Goal: Check status: Check status

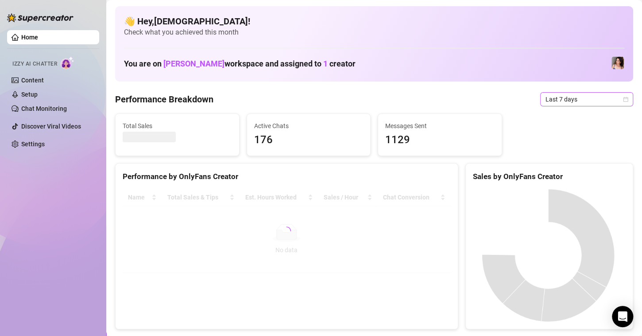
click at [623, 99] on icon "calendar" at bounding box center [625, 99] width 5 height 5
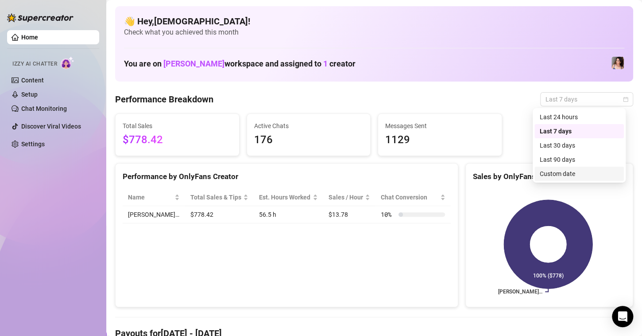
click at [546, 170] on div "Custom date" at bounding box center [579, 174] width 79 height 10
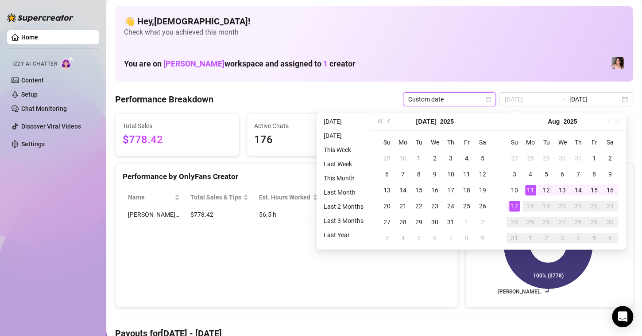
type input "2025-08-11"
click at [529, 186] on div "11" at bounding box center [531, 190] width 11 height 11
click at [514, 206] on div "17" at bounding box center [515, 206] width 11 height 11
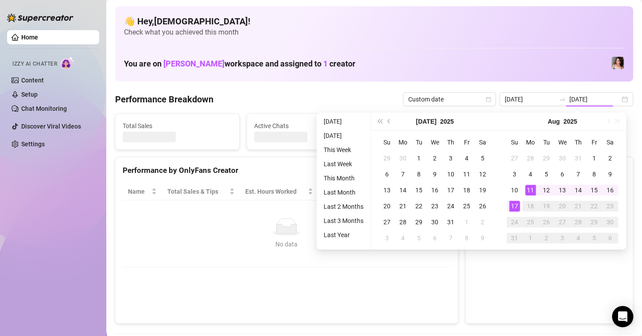
type input "2025-08-11"
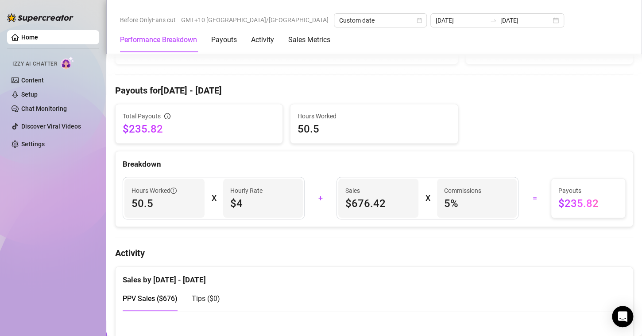
scroll to position [266, 0]
